Goal: Information Seeking & Learning: Learn about a topic

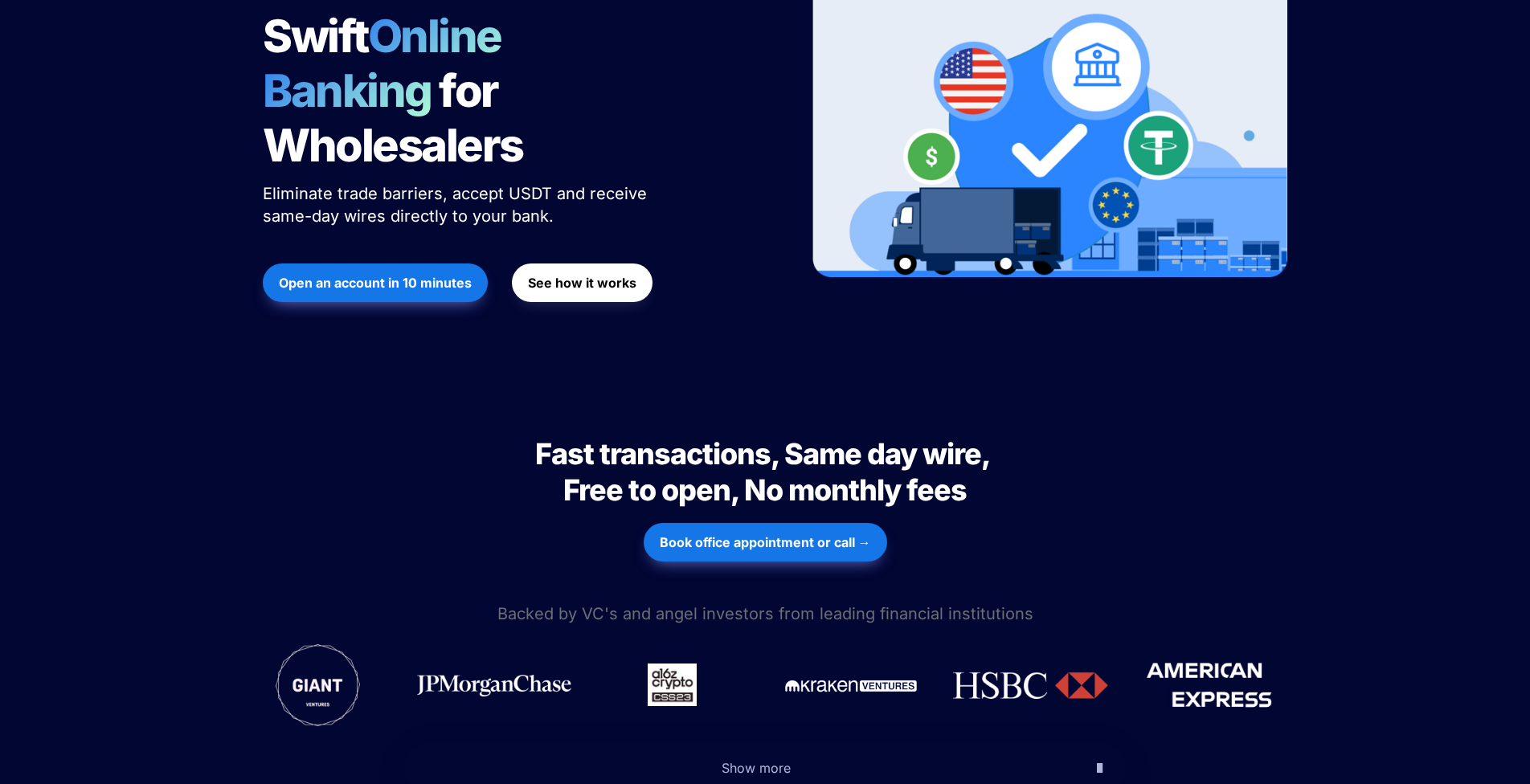
scroll to position [1096, 0]
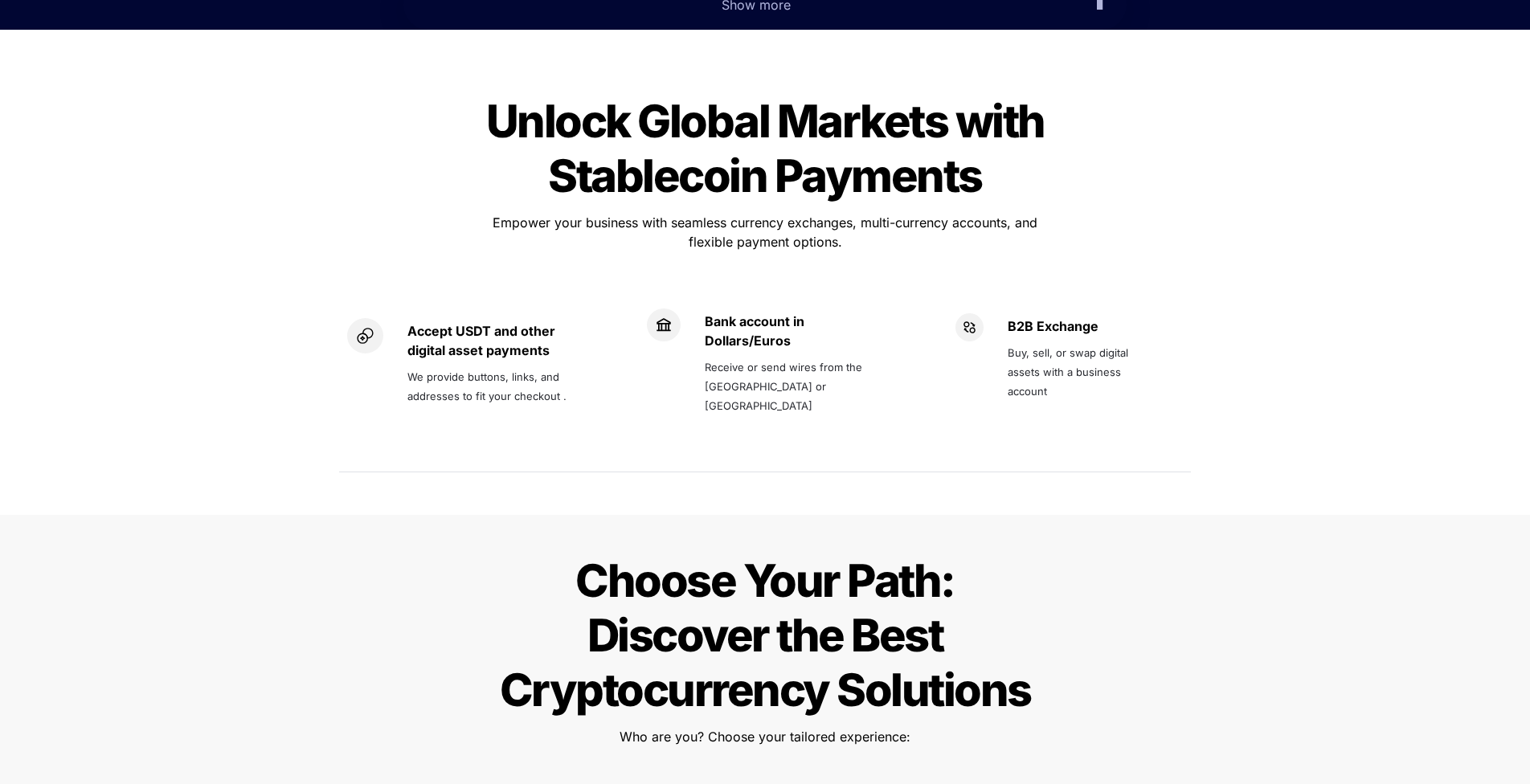
click at [463, 281] on div "Accept USDT and other digital asset payments We provide buttons, links, and add…" at bounding box center [473, 370] width 268 height 180
click at [466, 323] on strong "Accept USDT and other digital asset payments" at bounding box center [482, 340] width 151 height 35
click at [393, 318] on div "Accept USDT and other digital asset payments We provide buttons, links, and add…" at bounding box center [472, 364] width 252 height 90
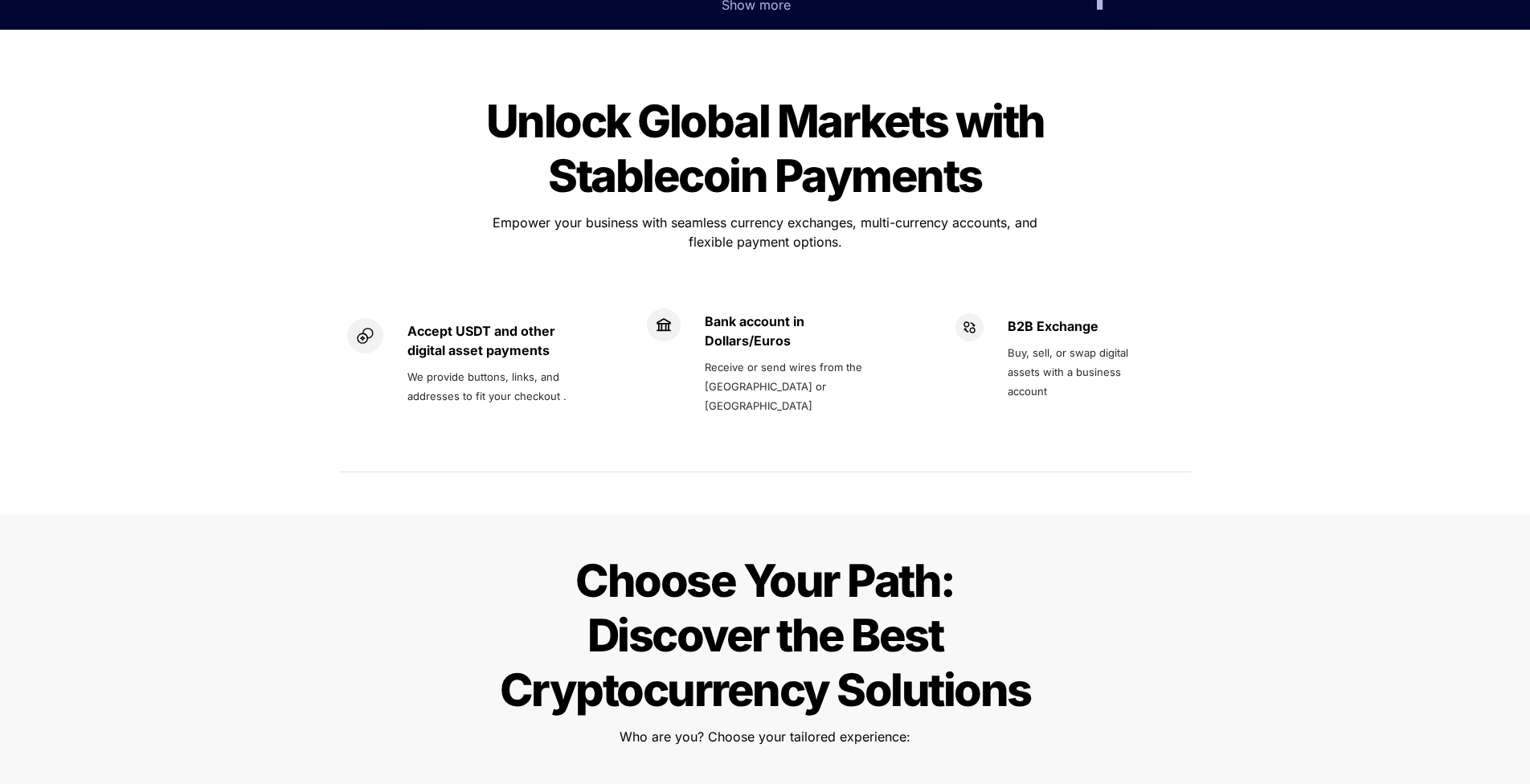
drag, startPoint x: 401, startPoint y: 272, endPoint x: 1160, endPoint y: 343, distance: 762.3
click at [1160, 343] on div "Accept USDT and other digital asset payments We provide buttons, links, and add…" at bounding box center [765, 370] width 852 height 180
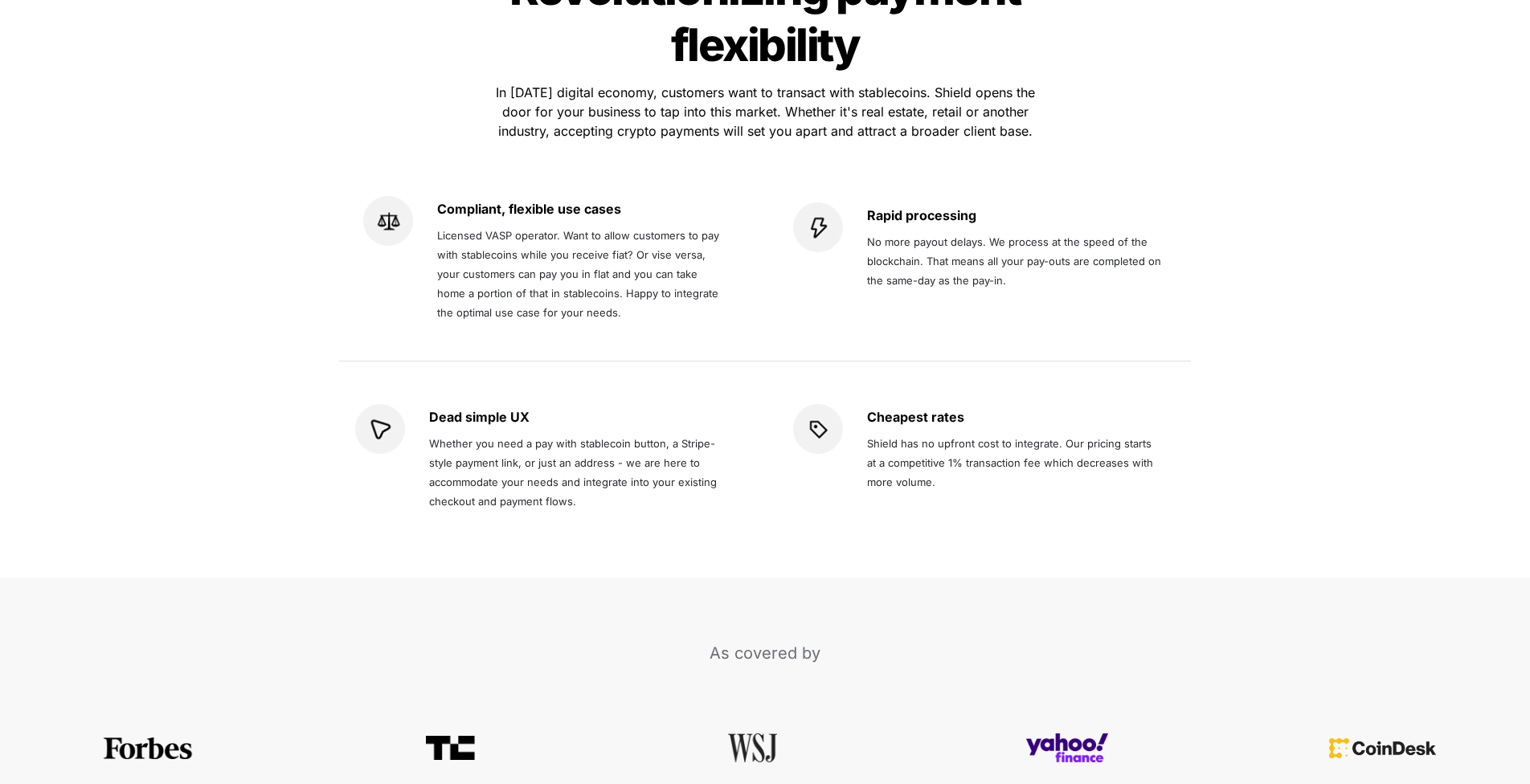
scroll to position [2998, 0]
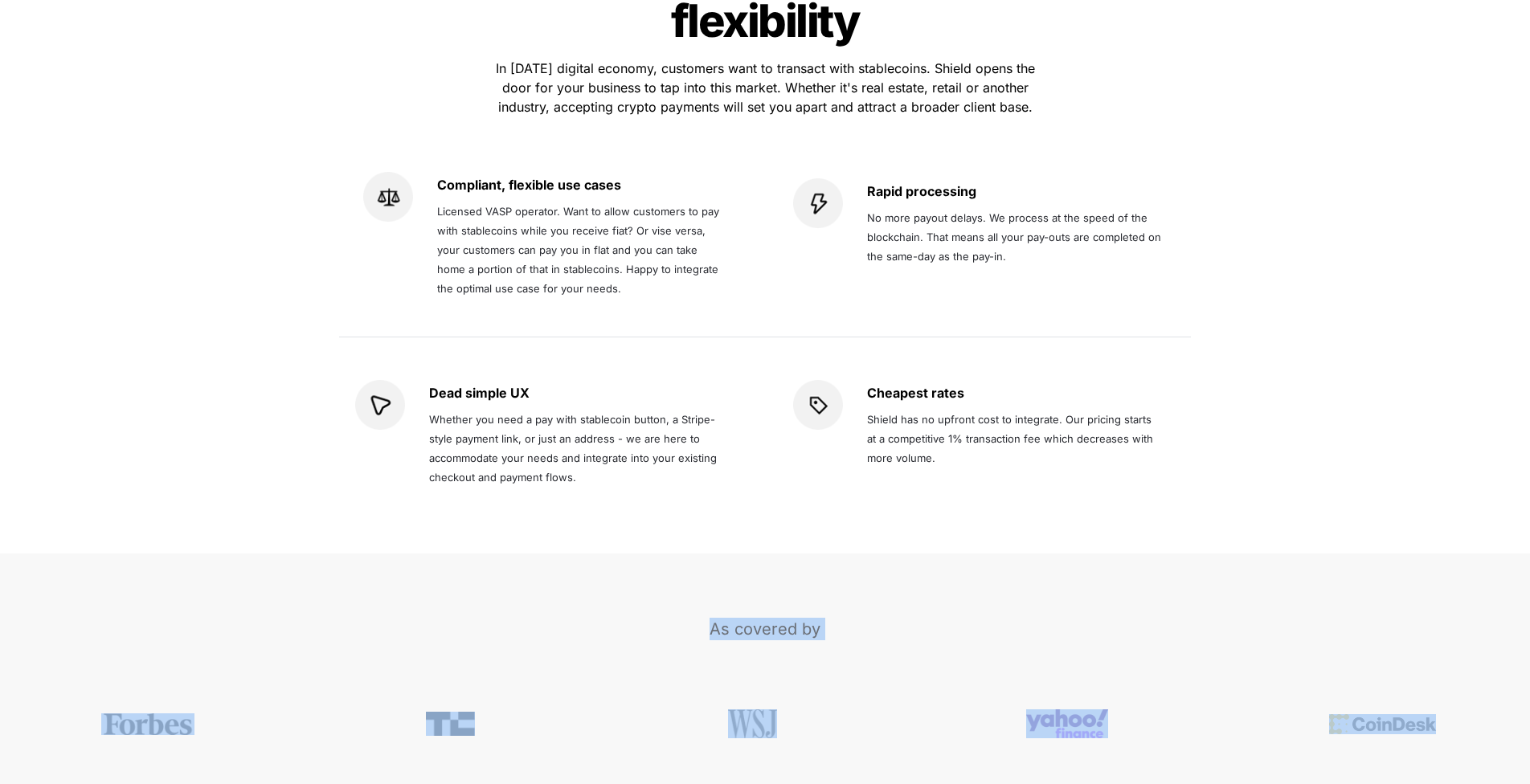
drag, startPoint x: 676, startPoint y: 574, endPoint x: 1466, endPoint y: 694, distance: 799.1
click at [1467, 691] on div "As covered by" at bounding box center [765, 709] width 1530 height 312
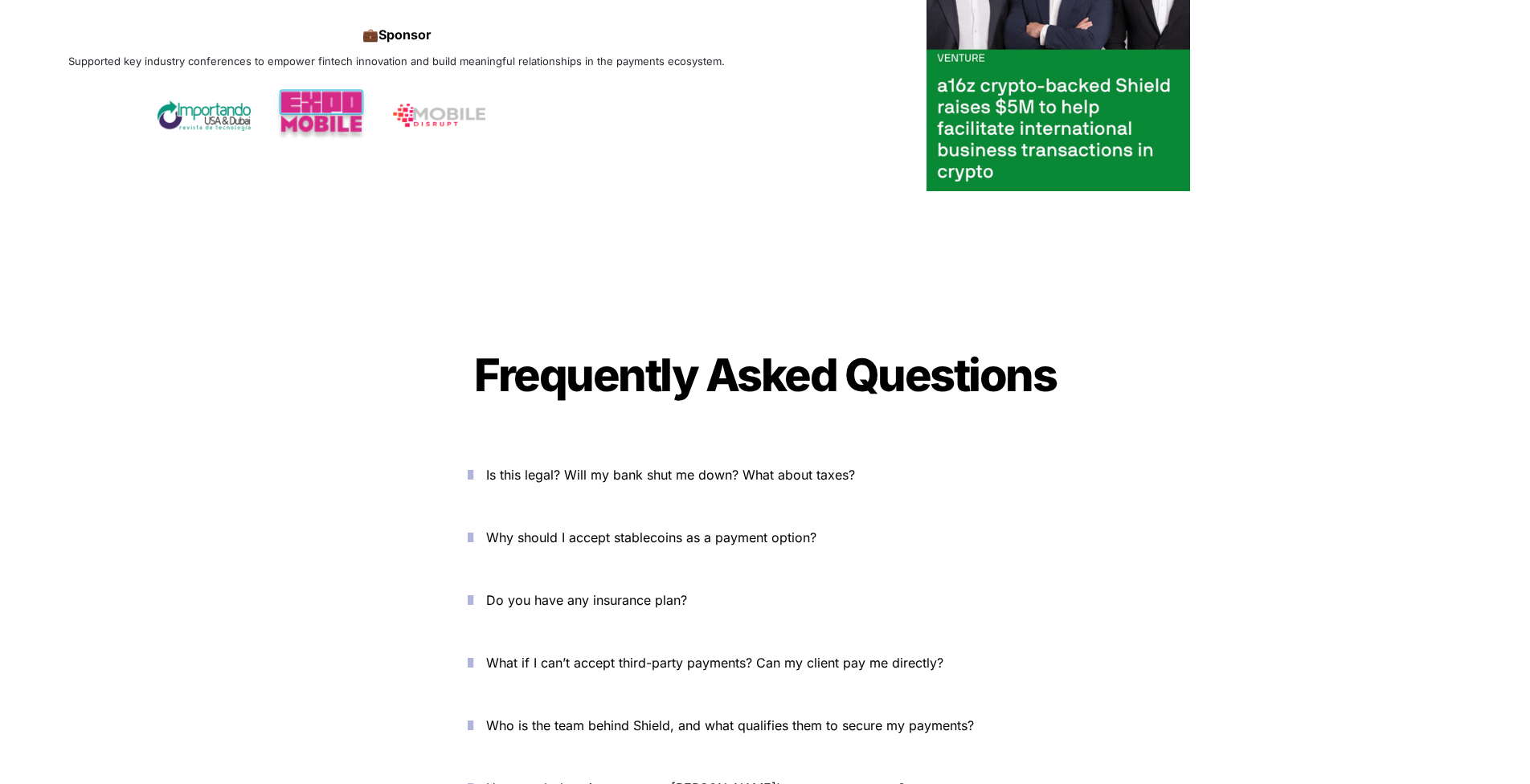
scroll to position [5540, 0]
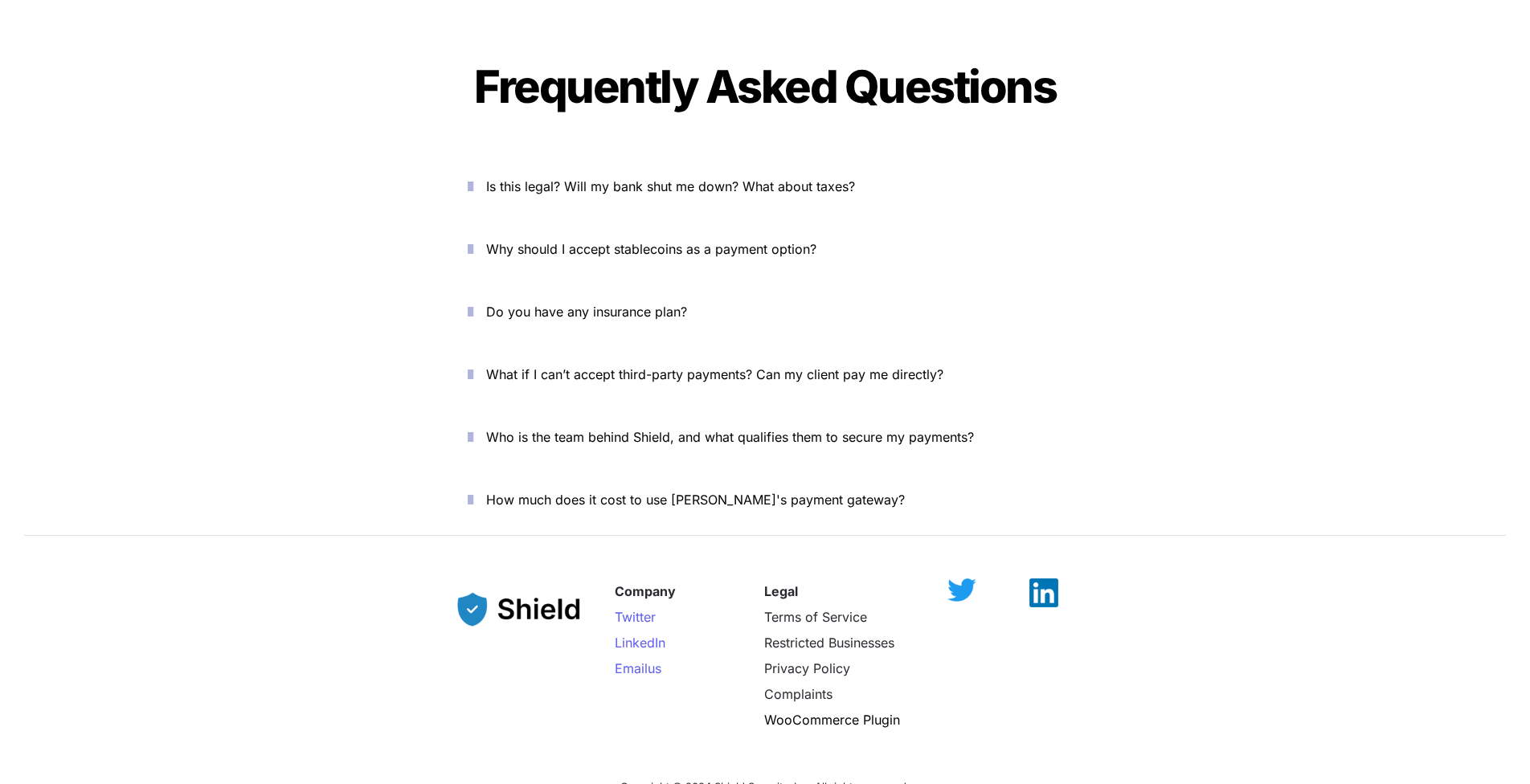
click at [778, 178] on span "Is this legal? Will my bank shut me down? What about taxes?" at bounding box center [670, 186] width 369 height 16
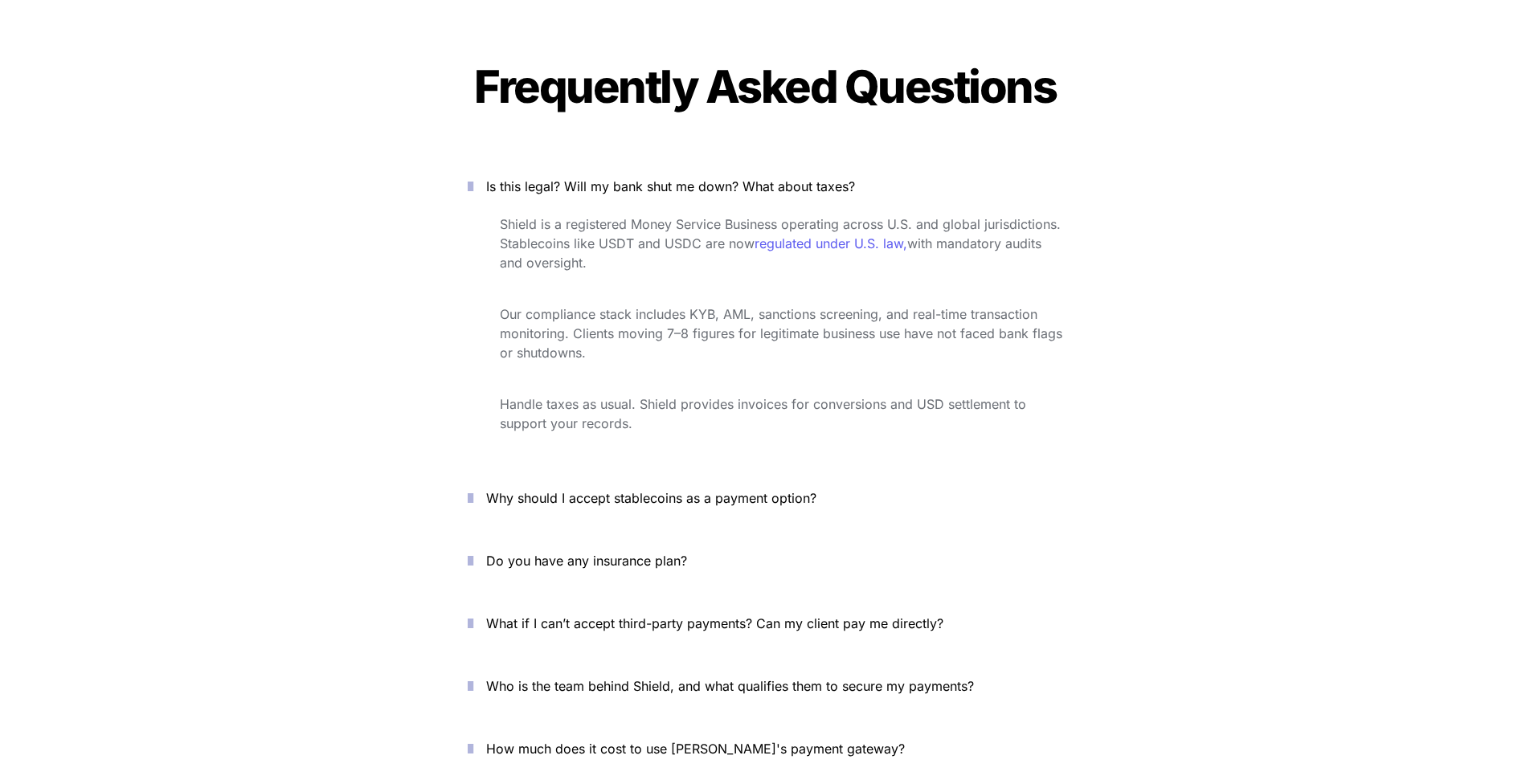
click at [776, 178] on span "Is this legal? Will my bank shut me down? What about taxes?" at bounding box center [670, 186] width 369 height 16
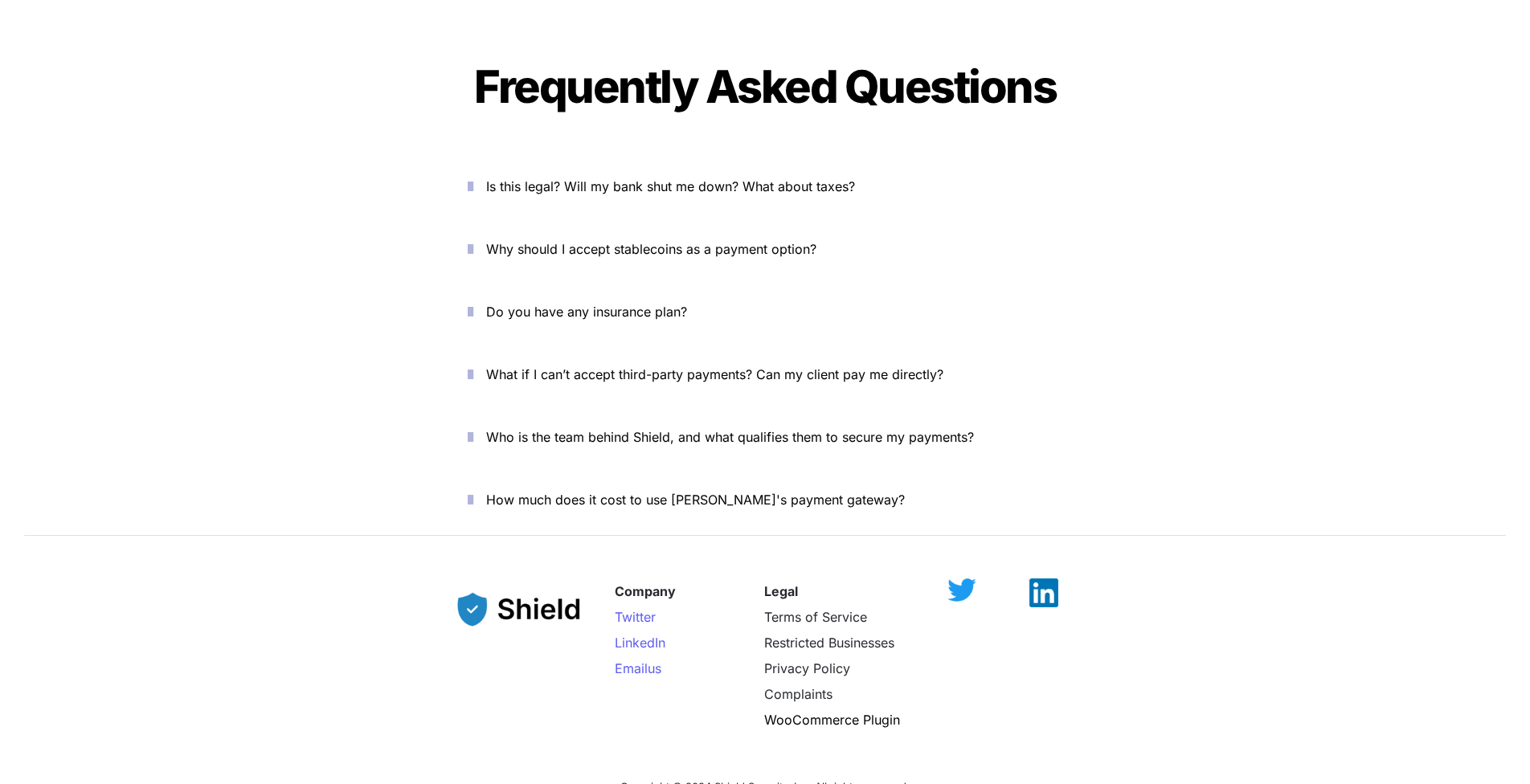
click at [782, 224] on button "Why should I accept stablecoins as a payment option?" at bounding box center [764, 249] width 643 height 50
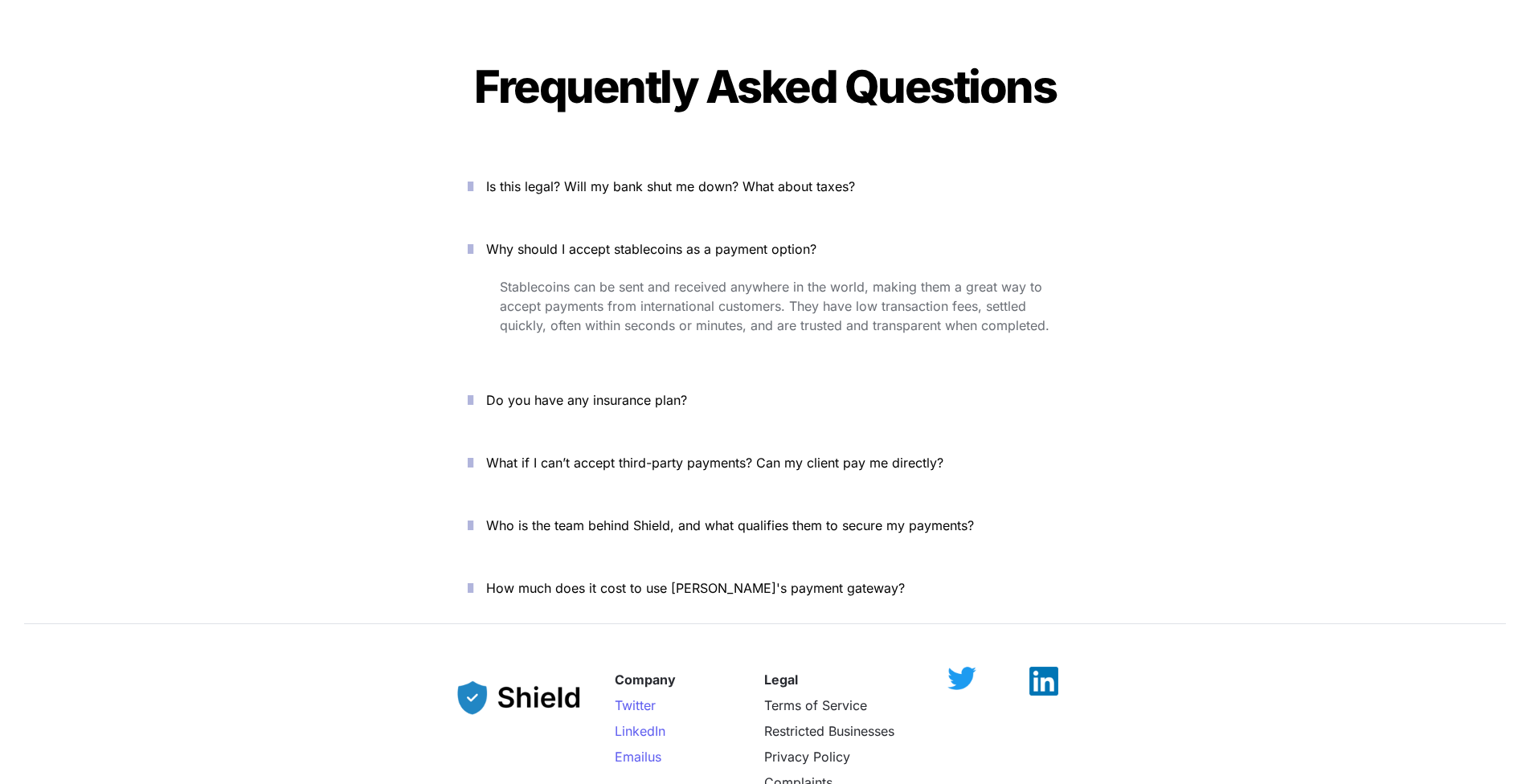
click at [783, 241] on span "Why should I accept stablecoins as a payment option?" at bounding box center [650, 248] width 330 height 16
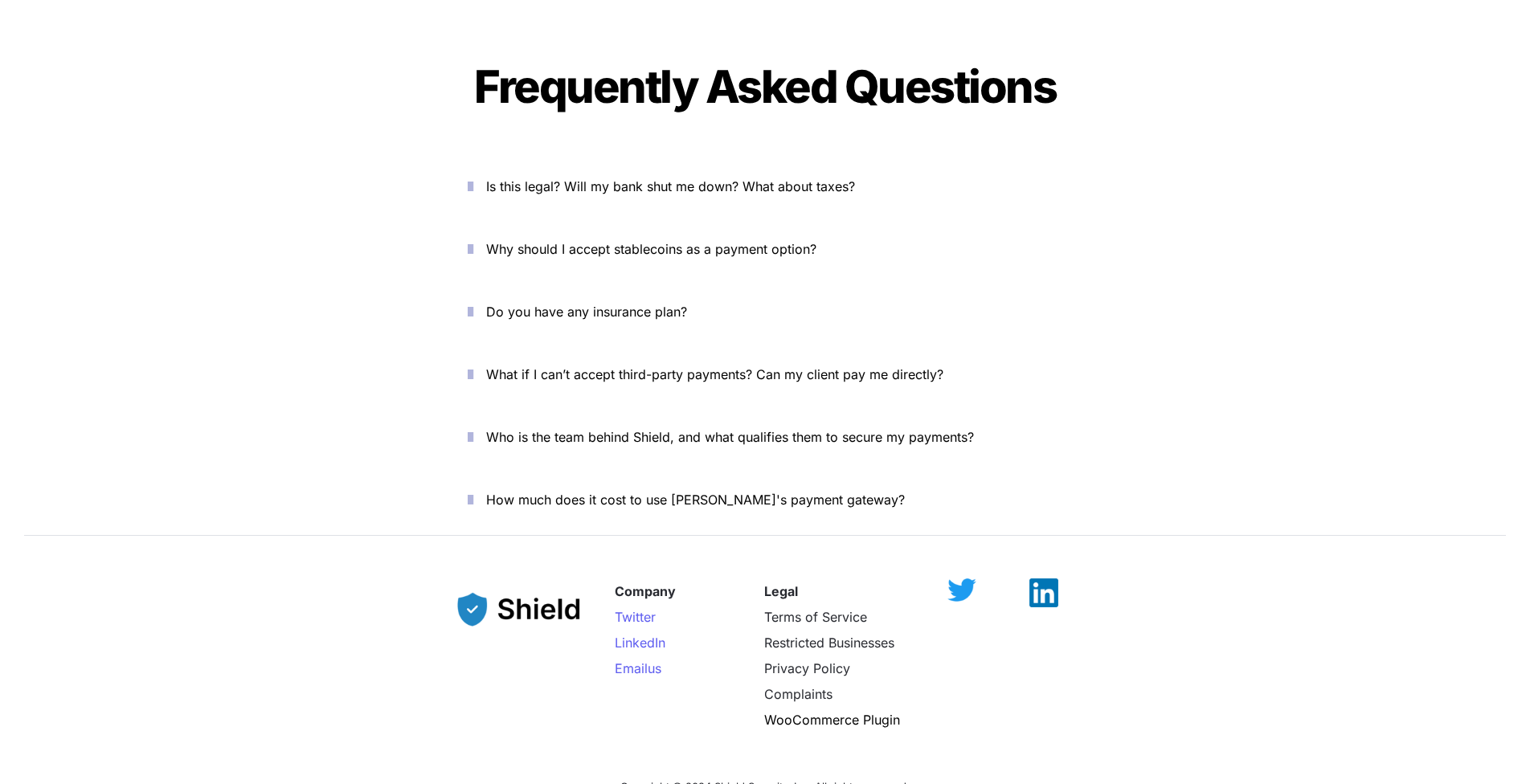
click at [768, 178] on span "Is this legal? Will my bank shut me down? What about taxes?" at bounding box center [670, 186] width 369 height 16
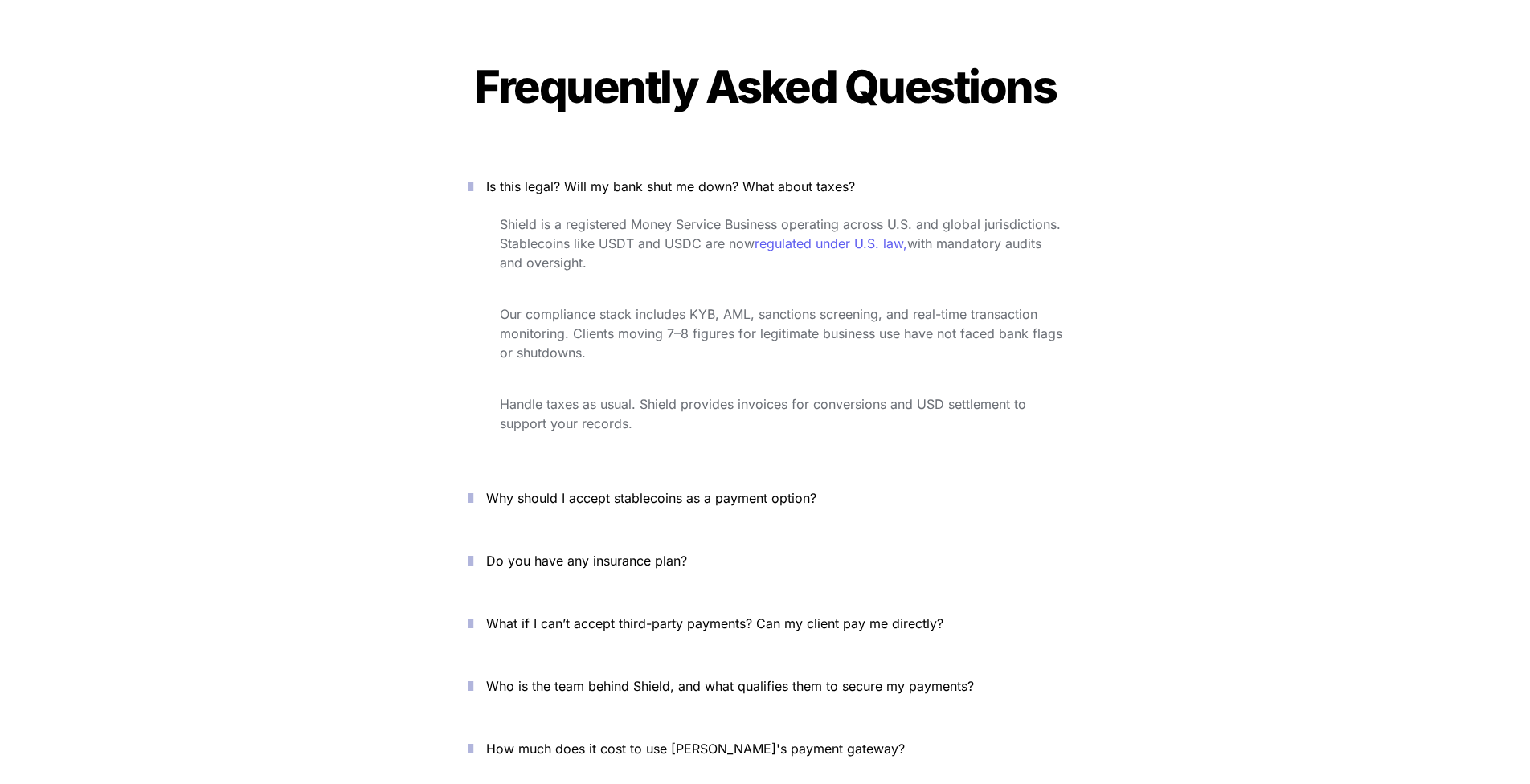
click at [768, 178] on span "Is this legal? Will my bank shut me down? What about taxes?" at bounding box center [670, 186] width 369 height 16
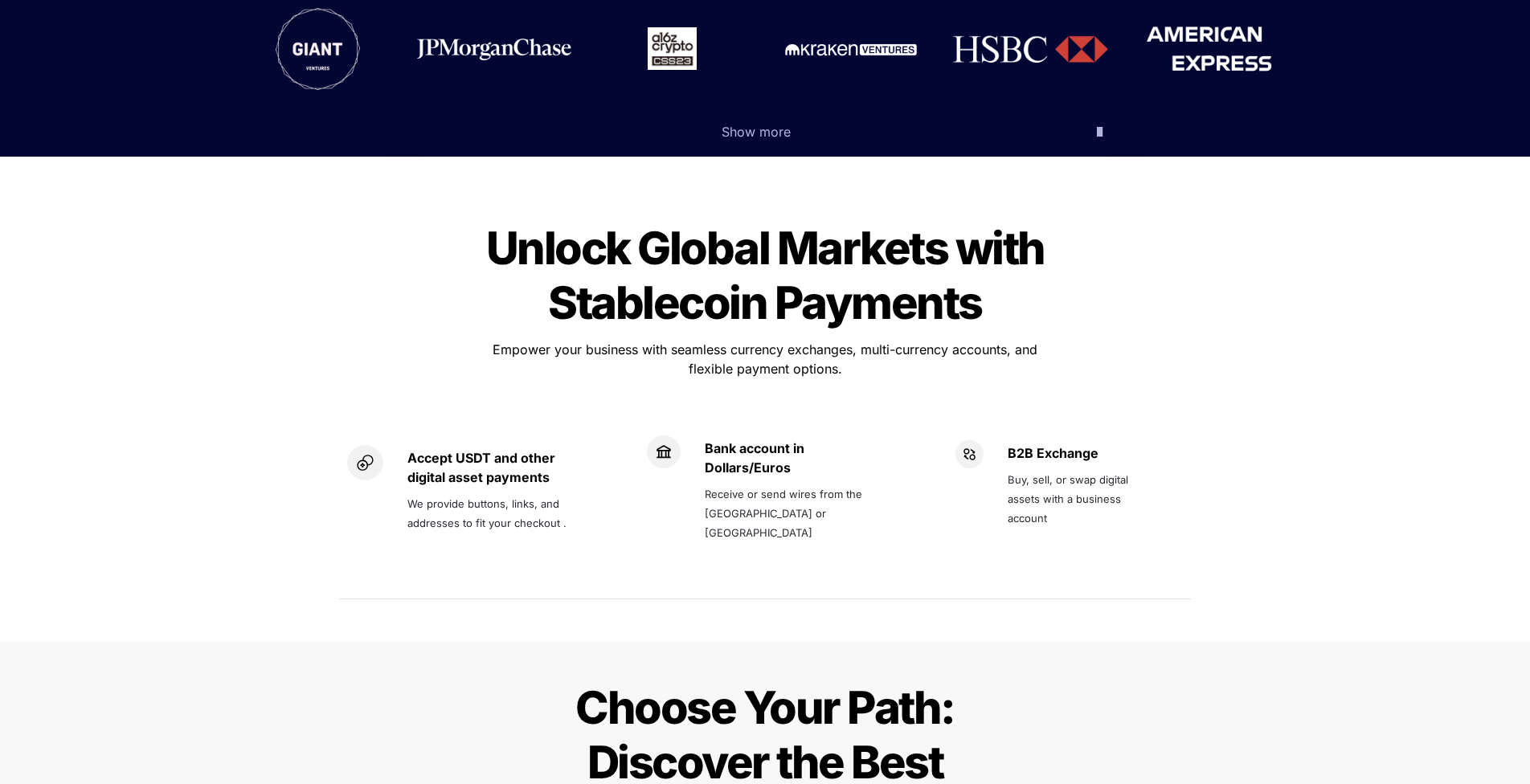
scroll to position [972, 0]
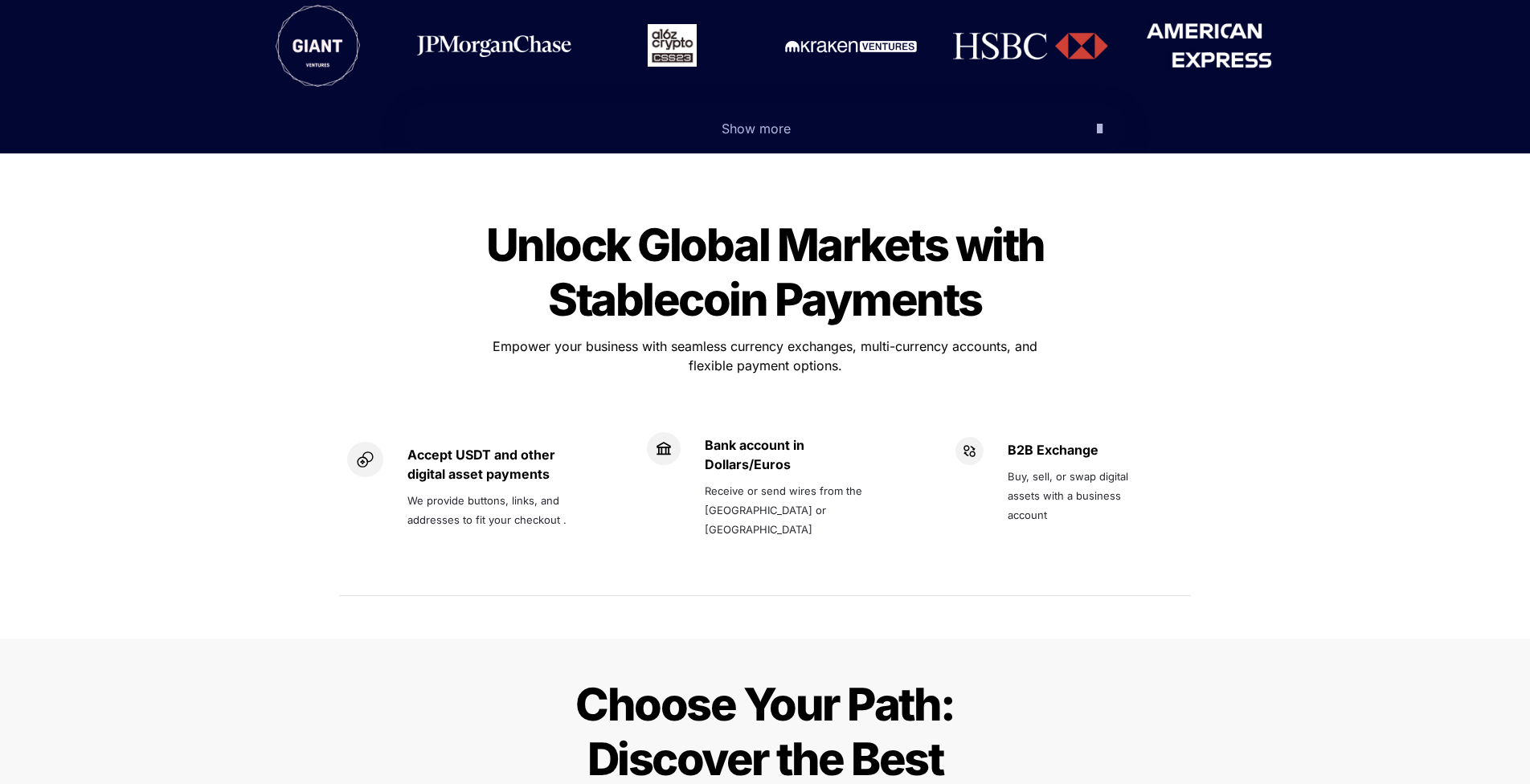
click at [748, 217] on span "Unlock Global Markets with Stablecoin Payments" at bounding box center [769, 272] width 567 height 109
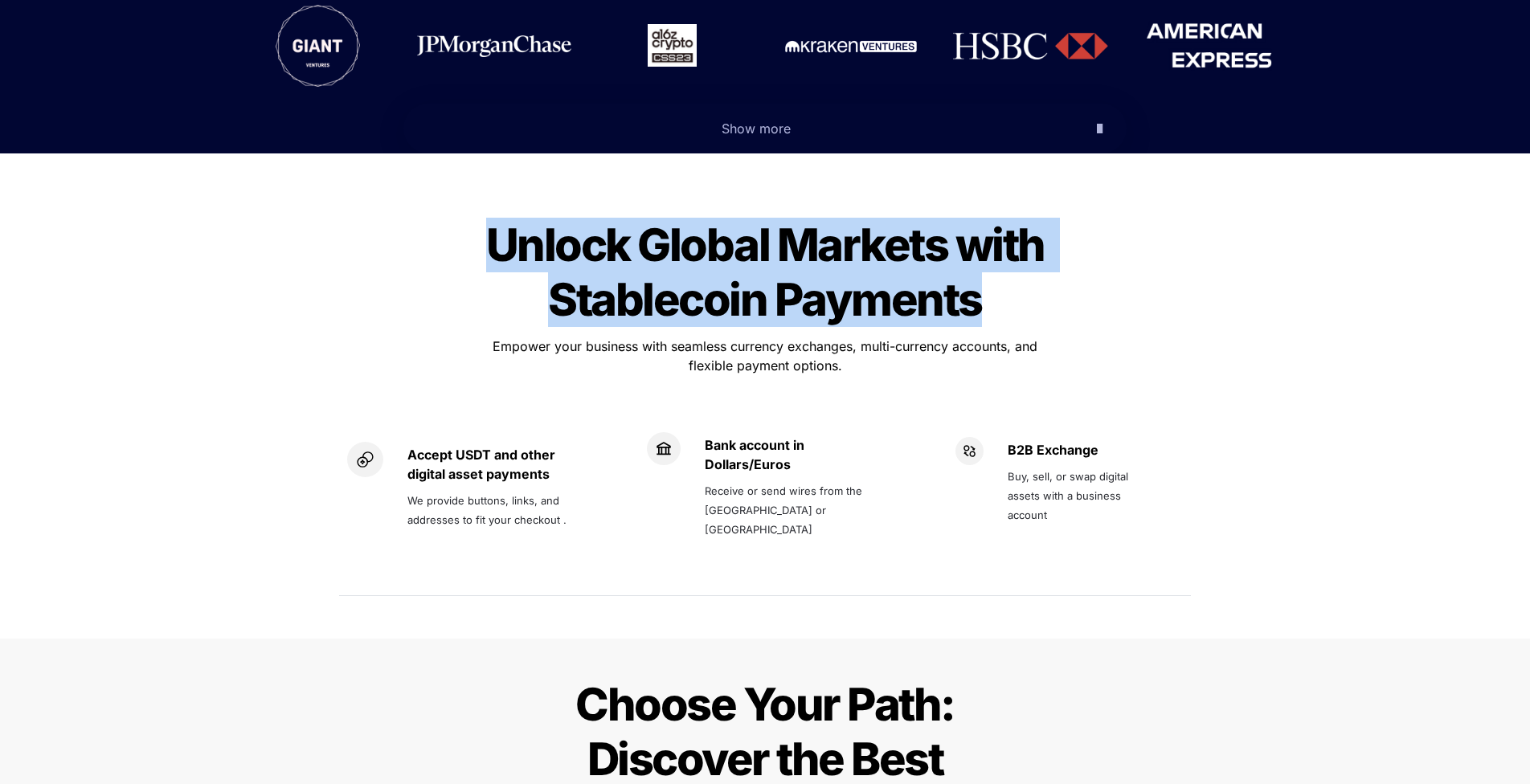
click at [748, 217] on span "Unlock Global Markets with Stablecoin Payments" at bounding box center [769, 272] width 567 height 109
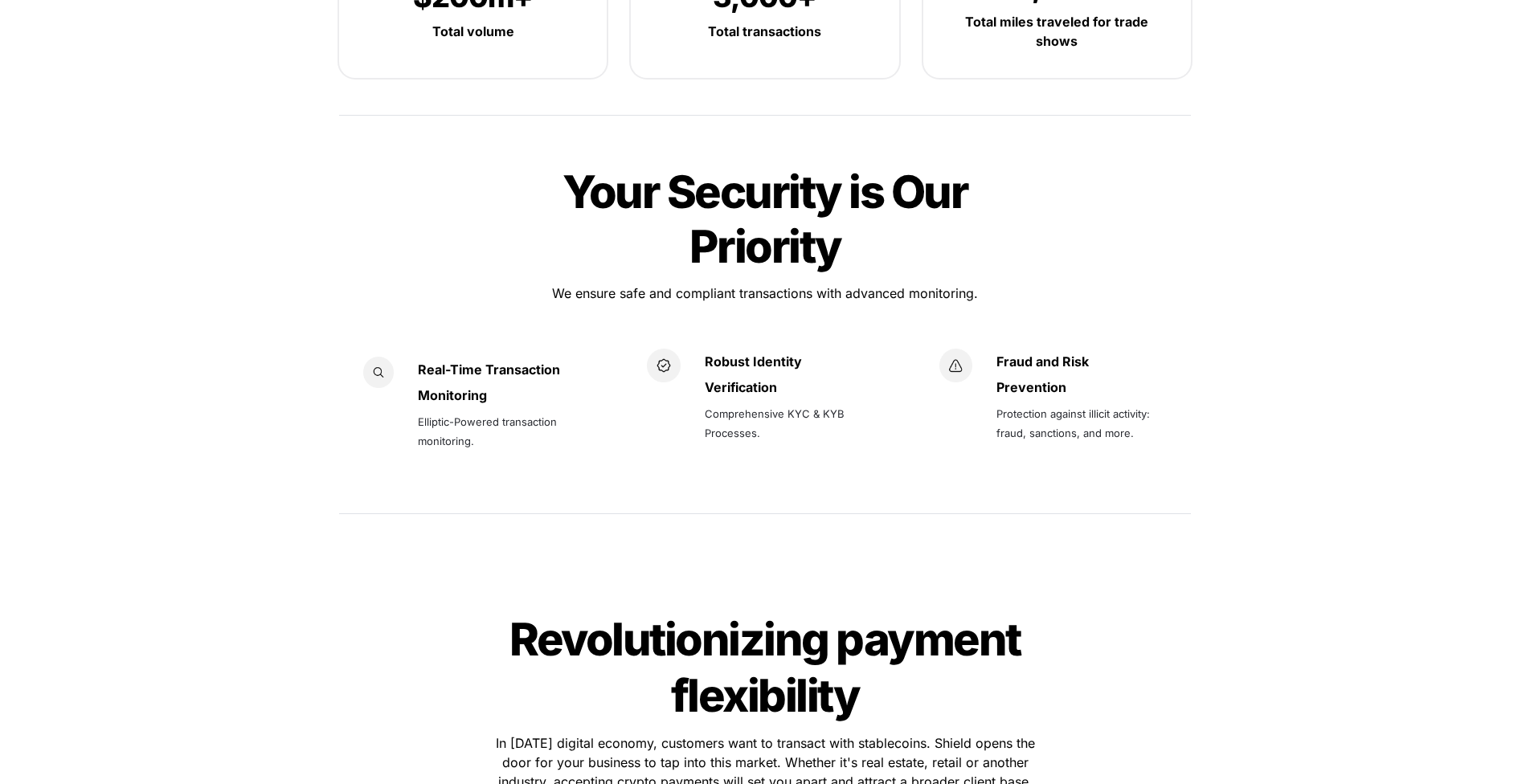
scroll to position [1754, 0]
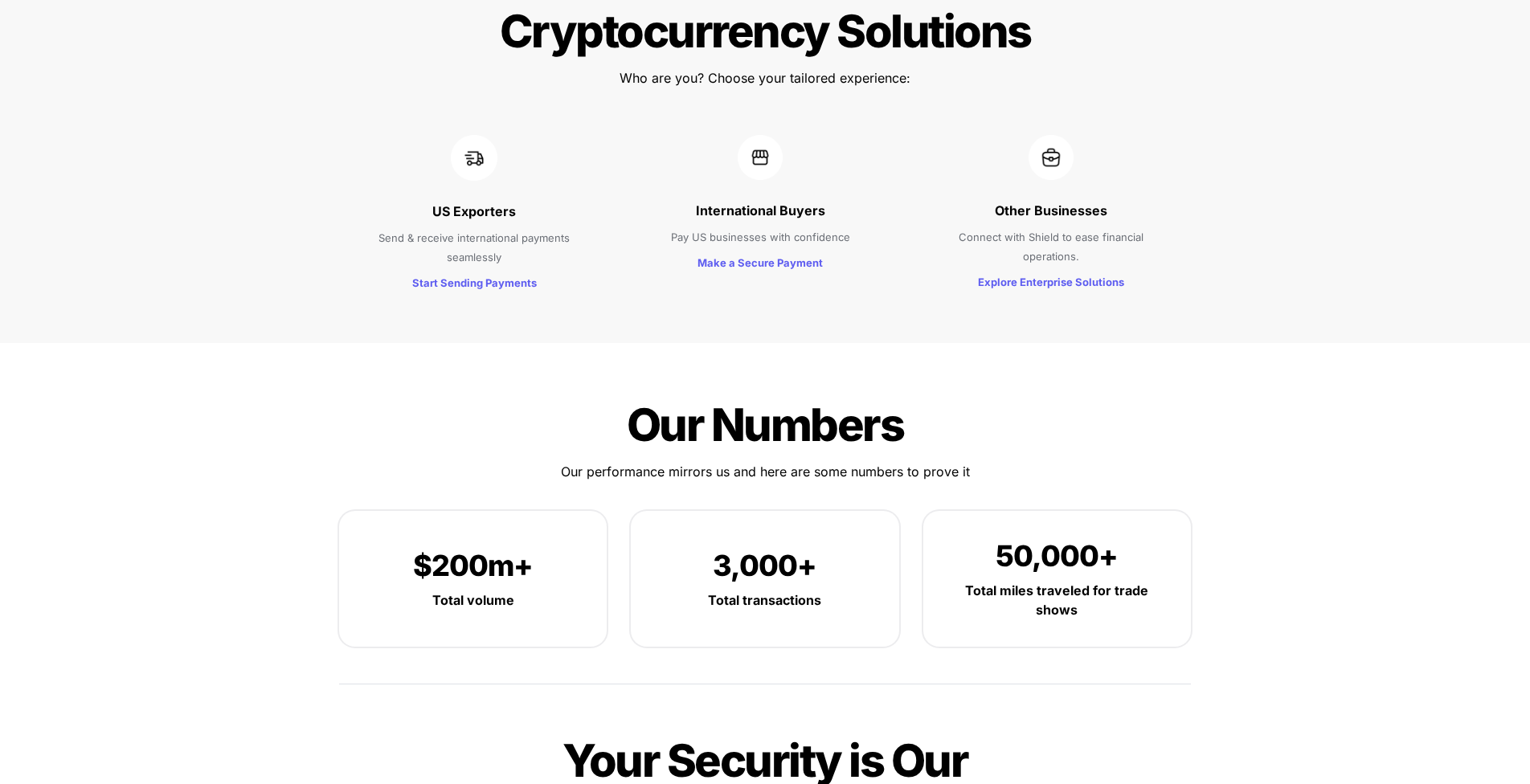
click at [788, 547] on span "3,000+" at bounding box center [764, 565] width 104 height 35
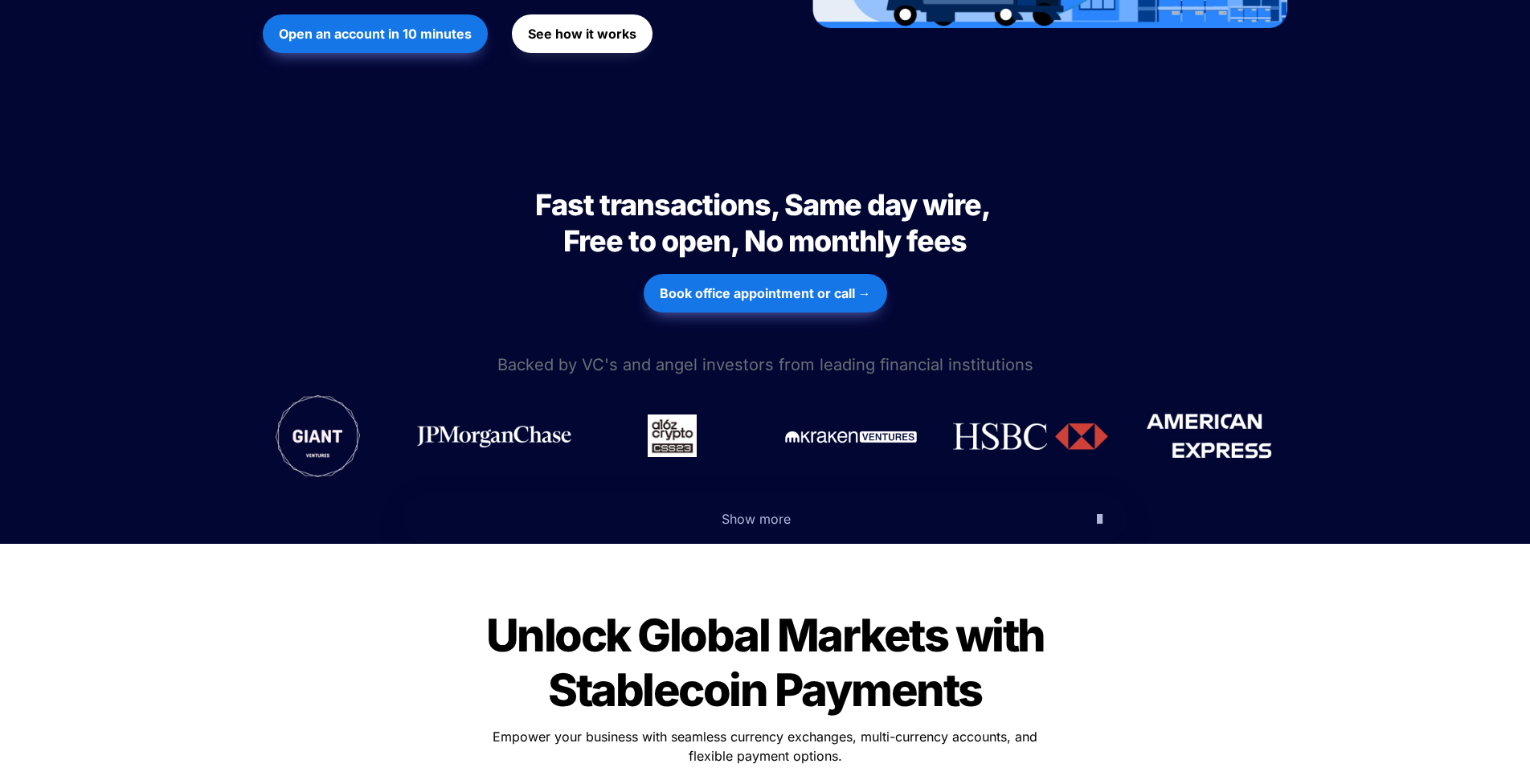
scroll to position [0, 0]
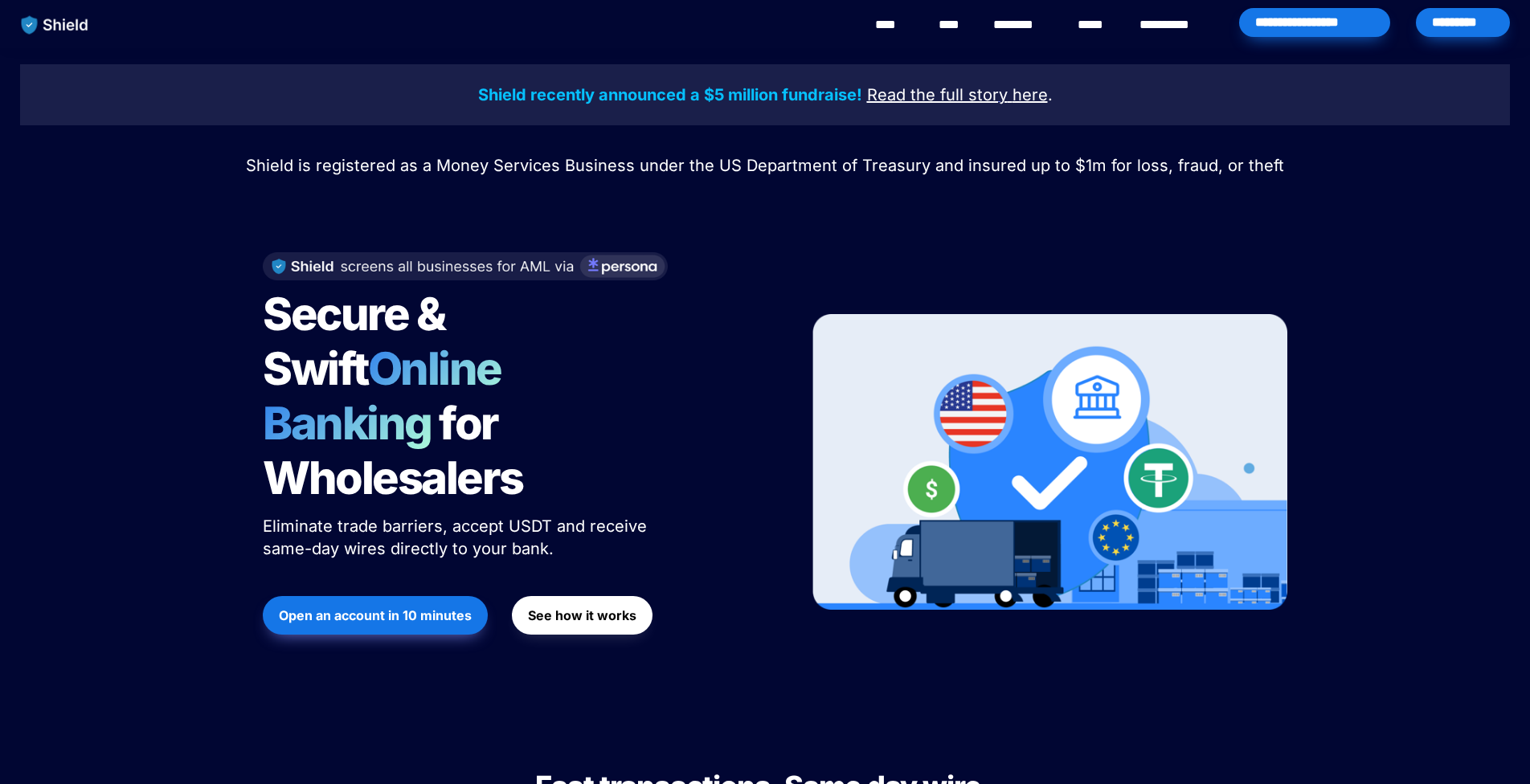
click at [955, 97] on u "Read the full story" at bounding box center [937, 94] width 140 height 19
click at [951, 97] on u "Read the full story" at bounding box center [937, 94] width 140 height 19
